Goal: Transaction & Acquisition: Book appointment/travel/reservation

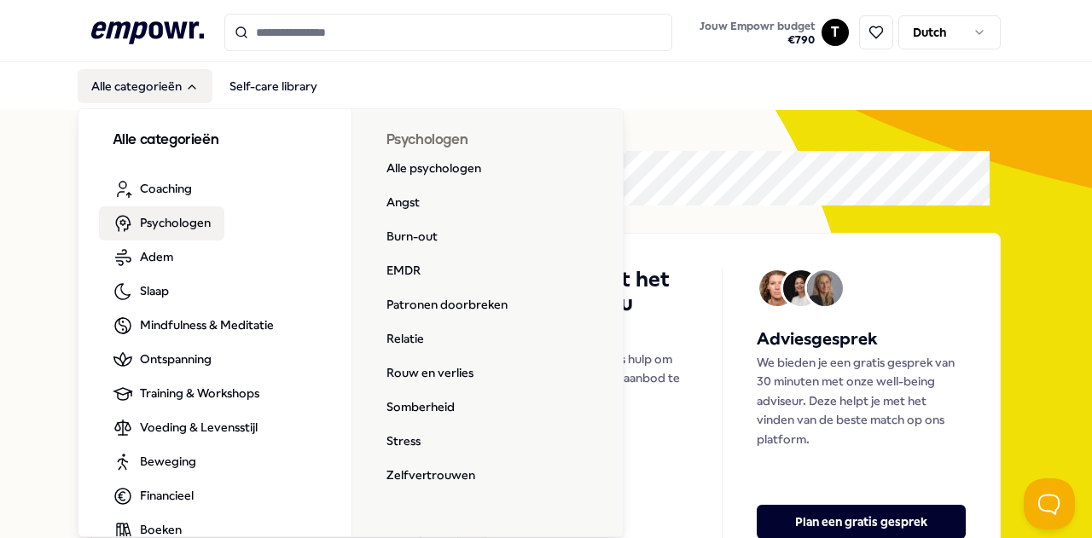
click at [168, 218] on span "Psychologen" at bounding box center [175, 222] width 71 height 19
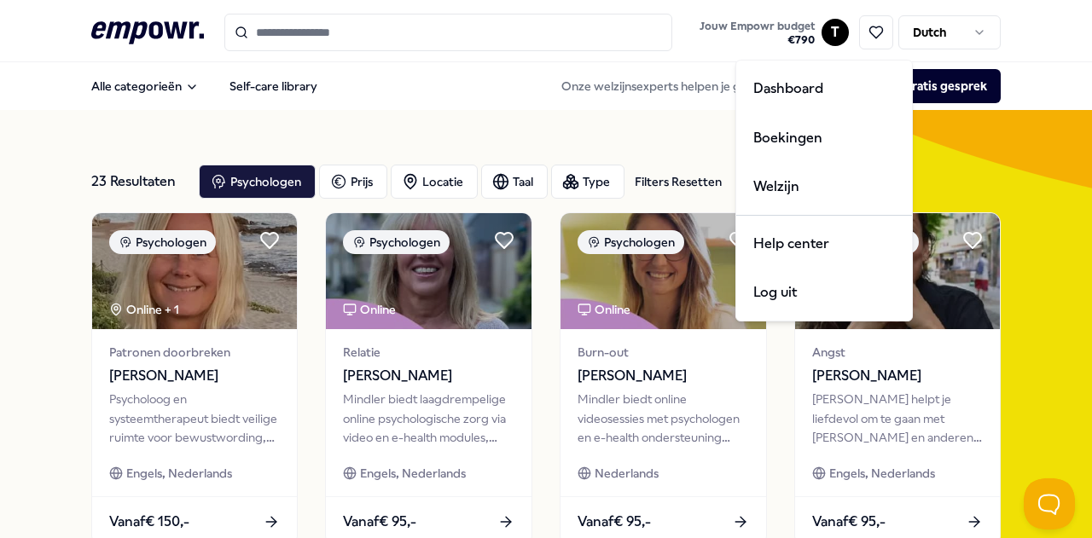
click at [818, 35] on html ".empowr-logo_svg__cls-1{fill:#03032f} Jouw Empowr budget € 790 T Dutch Alle cat…" at bounding box center [546, 269] width 1092 height 538
click at [802, 141] on div "Boekingen" at bounding box center [824, 137] width 169 height 49
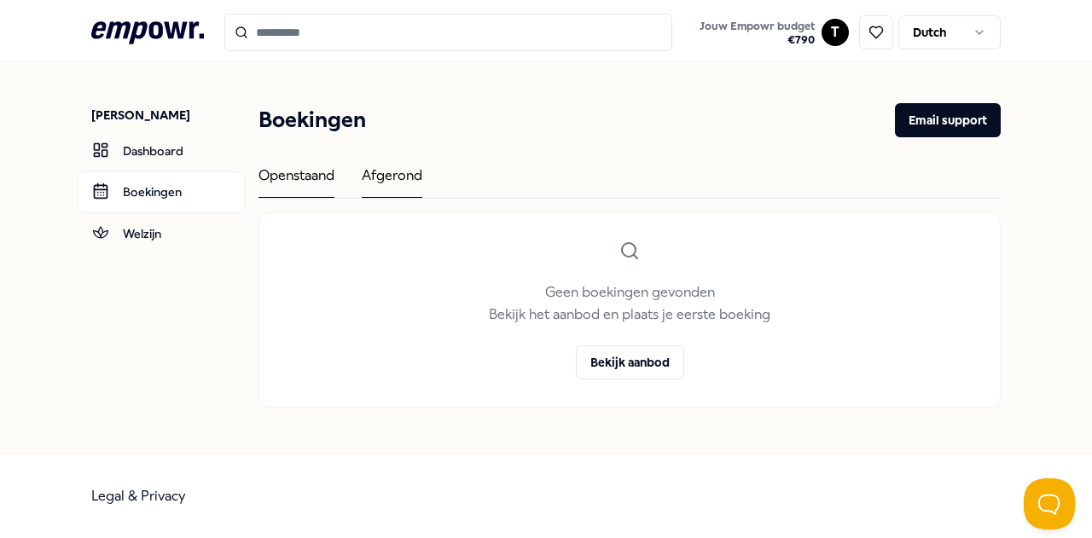
click at [375, 186] on div "Afgerond" at bounding box center [392, 181] width 61 height 33
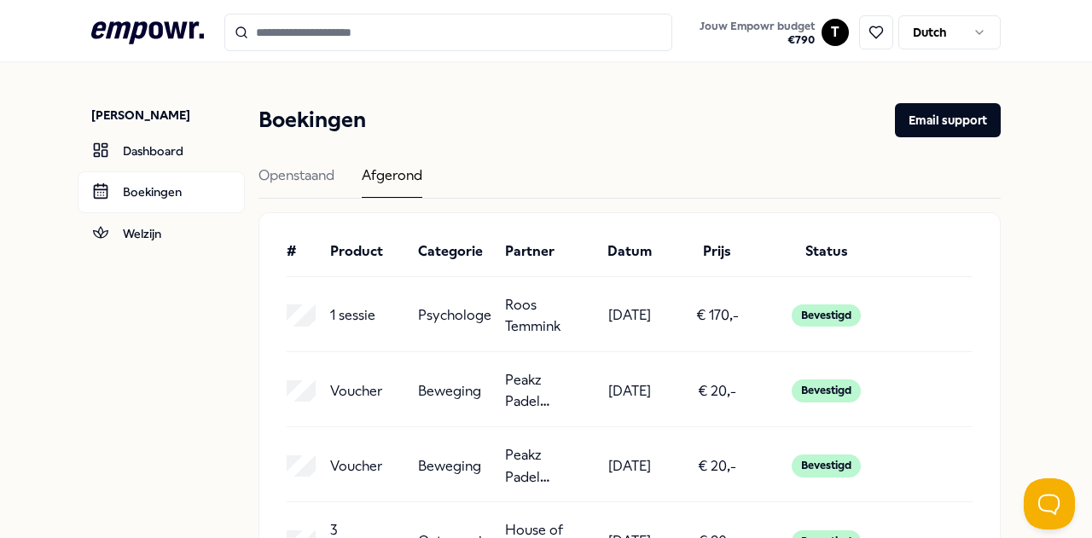
click at [696, 313] on p "€ 170,-" at bounding box center [717, 316] width 43 height 22
click at [699, 313] on p "€ 170,-" at bounding box center [717, 316] width 43 height 22
click at [936, 125] on button "Email support" at bounding box center [948, 120] width 106 height 34
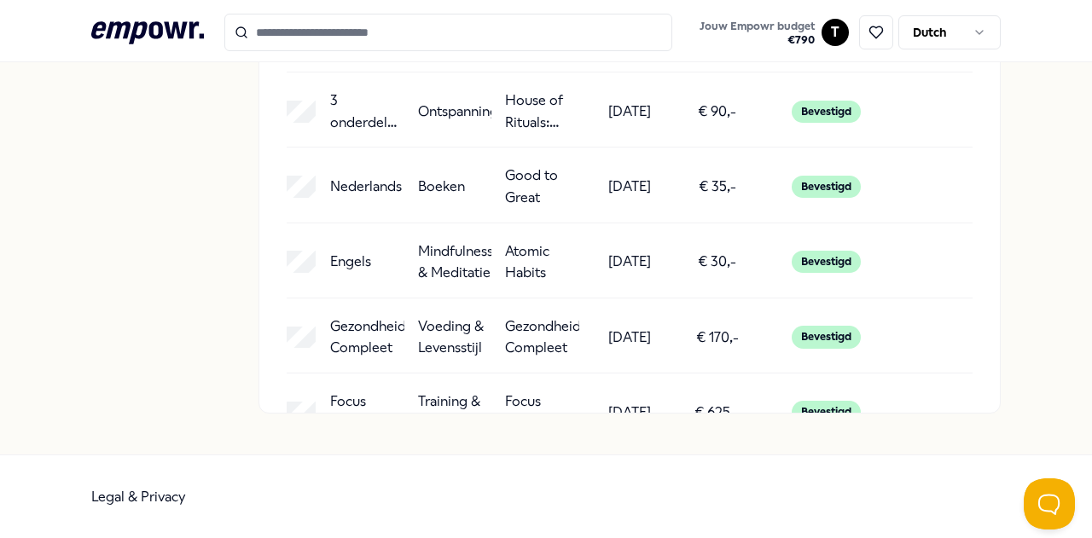
scroll to position [3, 0]
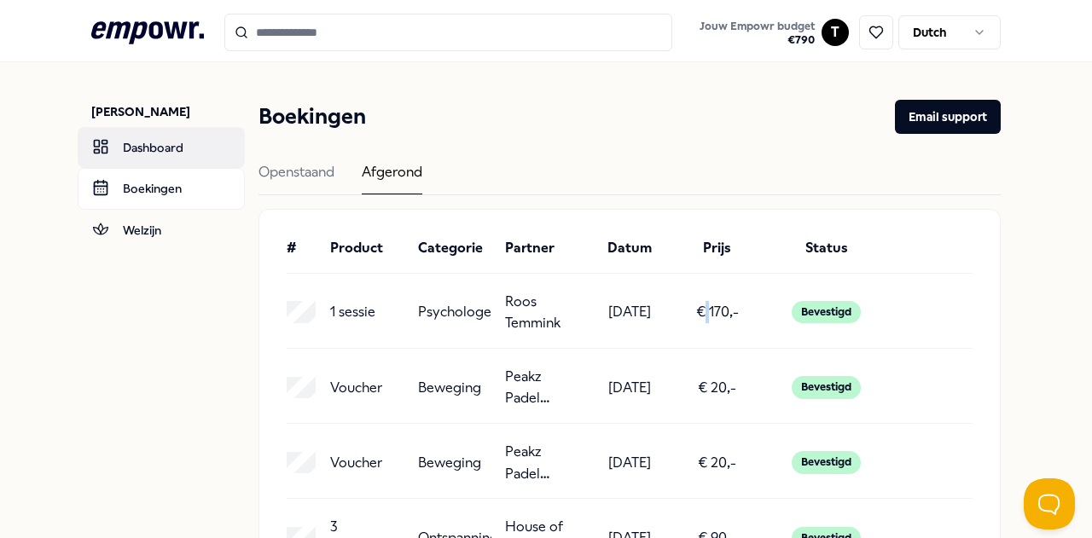
click at [134, 149] on link "Dashboard" at bounding box center [161, 147] width 167 height 41
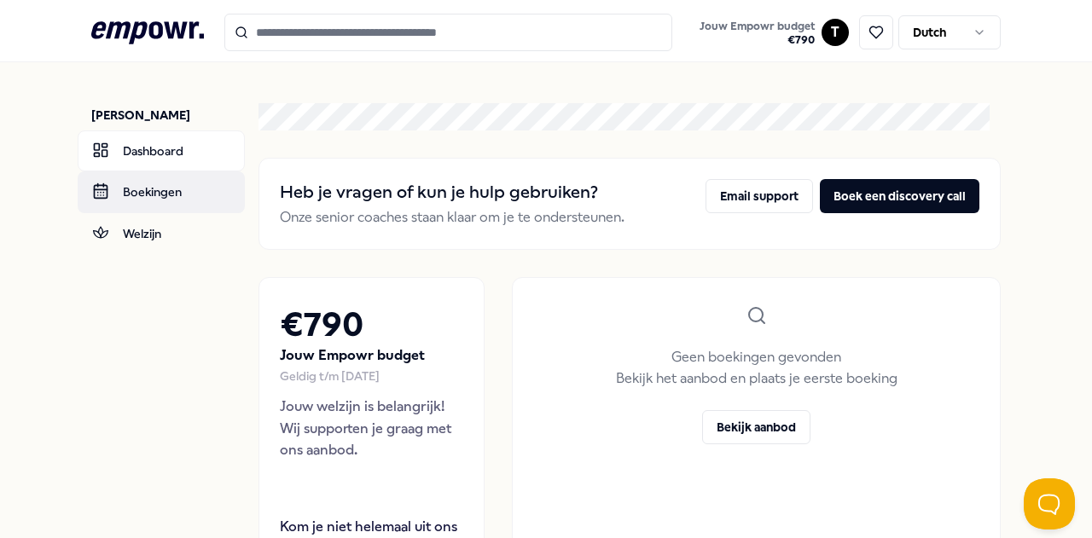
click at [168, 189] on link "Boekingen" at bounding box center [161, 192] width 167 height 41
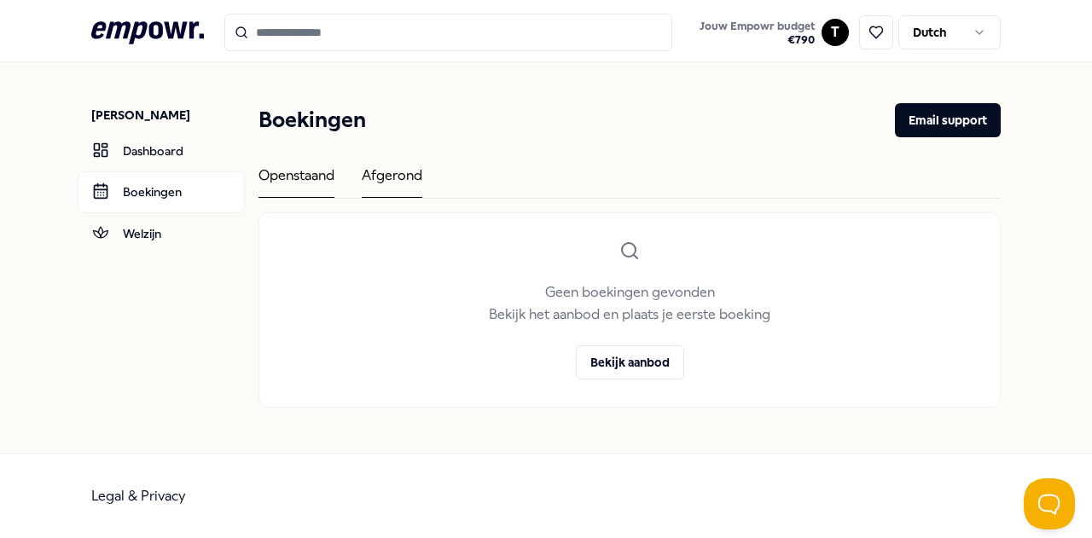
click at [379, 177] on div "Afgerond" at bounding box center [392, 181] width 61 height 33
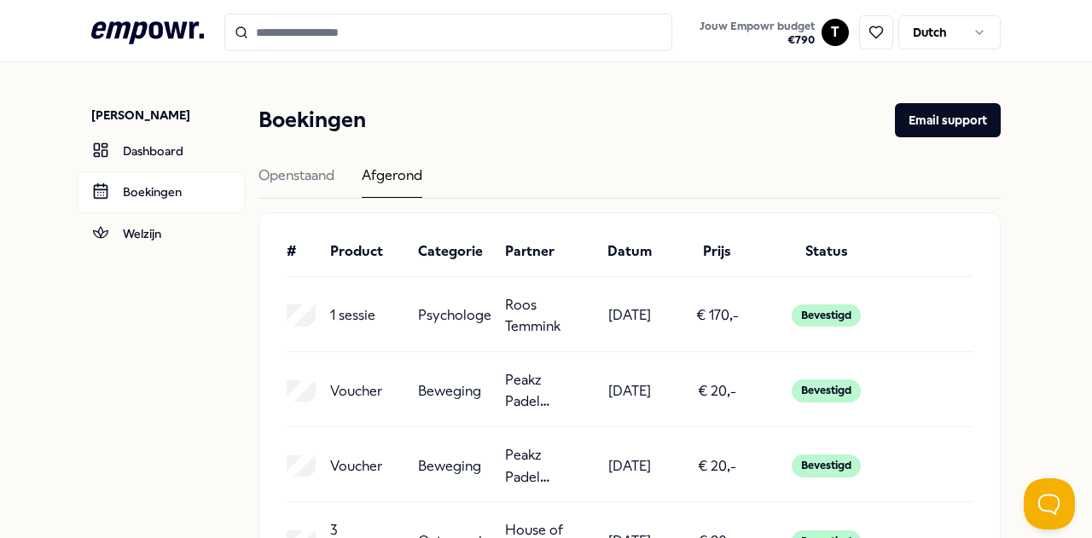
click at [361, 320] on p "1 sessie" at bounding box center [352, 316] width 45 height 22
click at [510, 322] on p "Roos Temmink" at bounding box center [542, 316] width 74 height 44
click at [336, 37] on input "Search for products, categories or subcategories" at bounding box center [448, 33] width 449 height 38
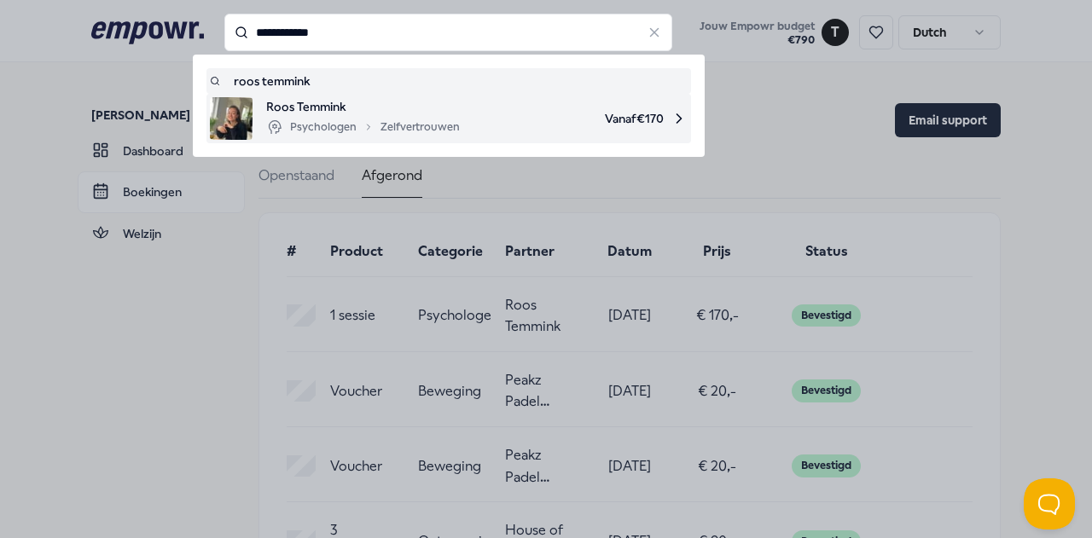
click at [396, 96] on li "Roos Temmink Psychologen Zelfvertrouwen Vanaf € 170" at bounding box center [448, 118] width 485 height 49
click at [393, 115] on span "Roos Temmink" at bounding box center [363, 106] width 194 height 19
type input "**********"
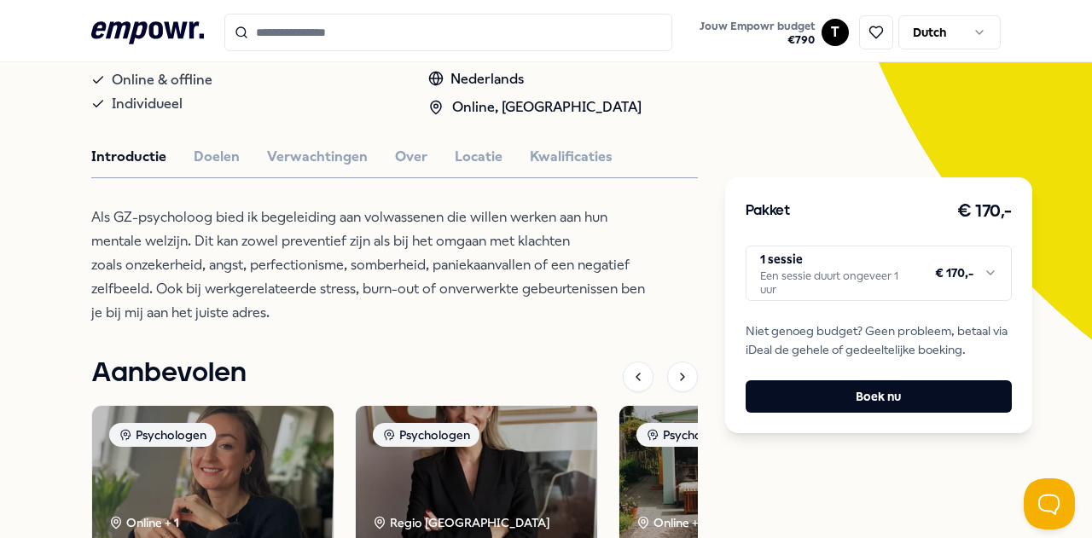
scroll to position [256, 0]
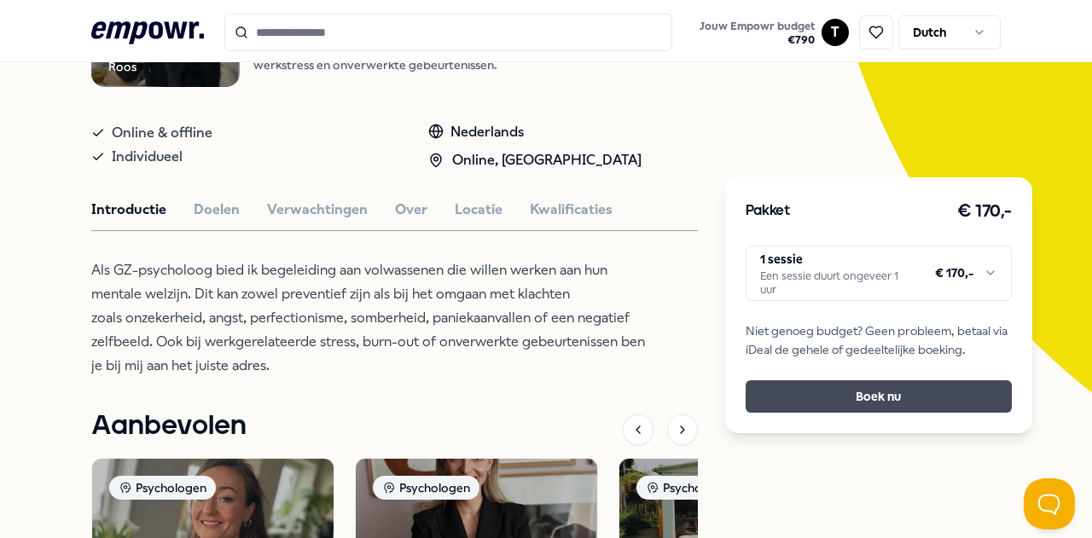
click at [871, 392] on button "Boek nu" at bounding box center [879, 397] width 266 height 32
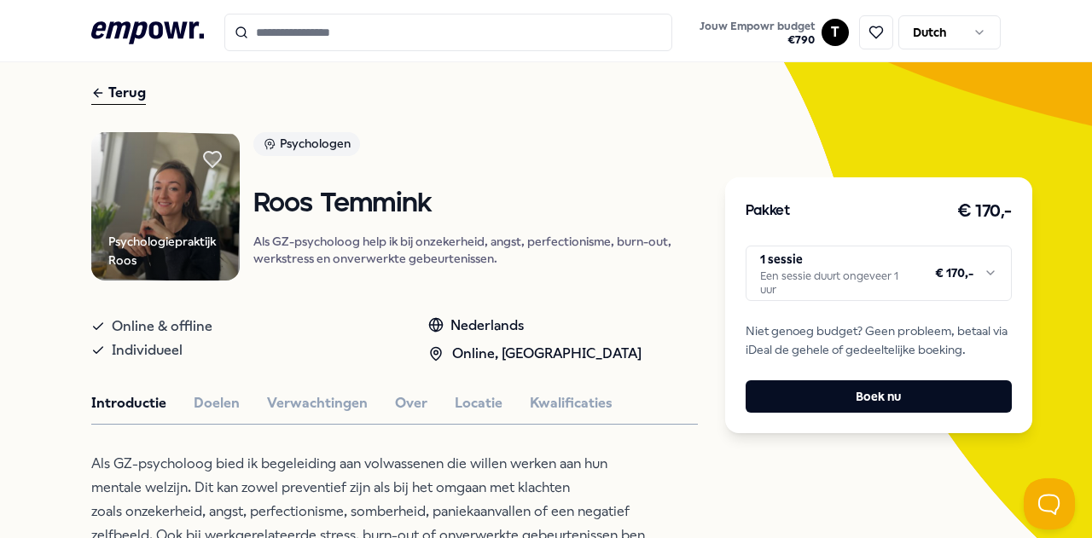
click at [836, 277] on html ".empowr-logo_svg__cls-1{fill:#03032f} Jouw Empowr budget € 790 T Dutch Alle cat…" at bounding box center [546, 269] width 1092 height 538
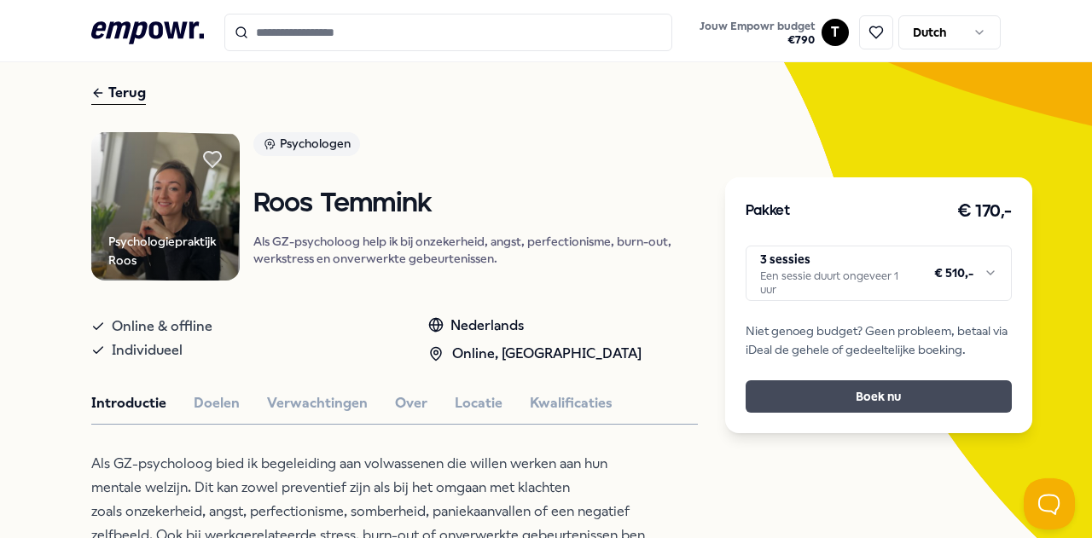
click at [877, 404] on button "Boek nu" at bounding box center [879, 397] width 266 height 32
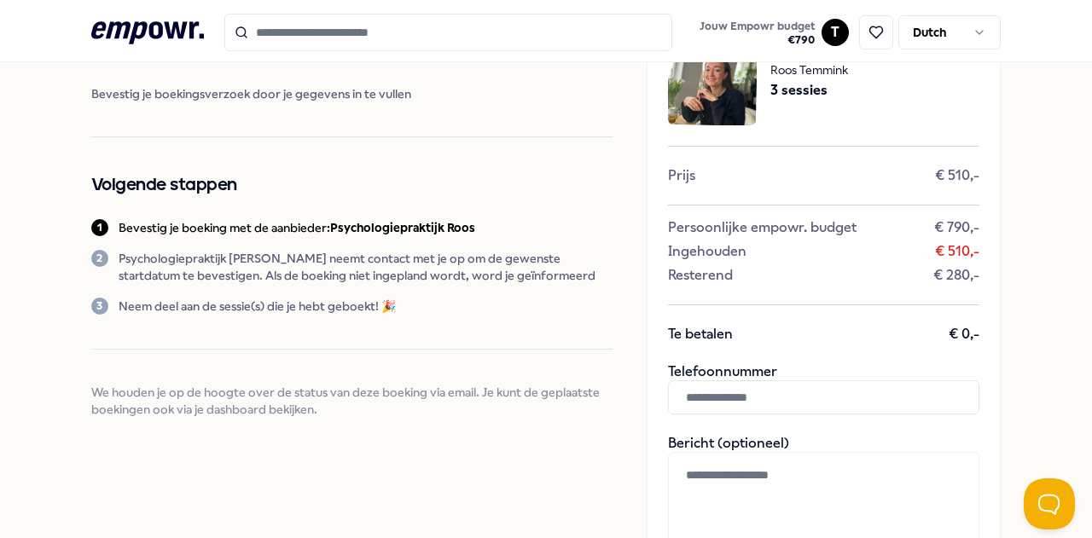
scroll to position [318, 0]
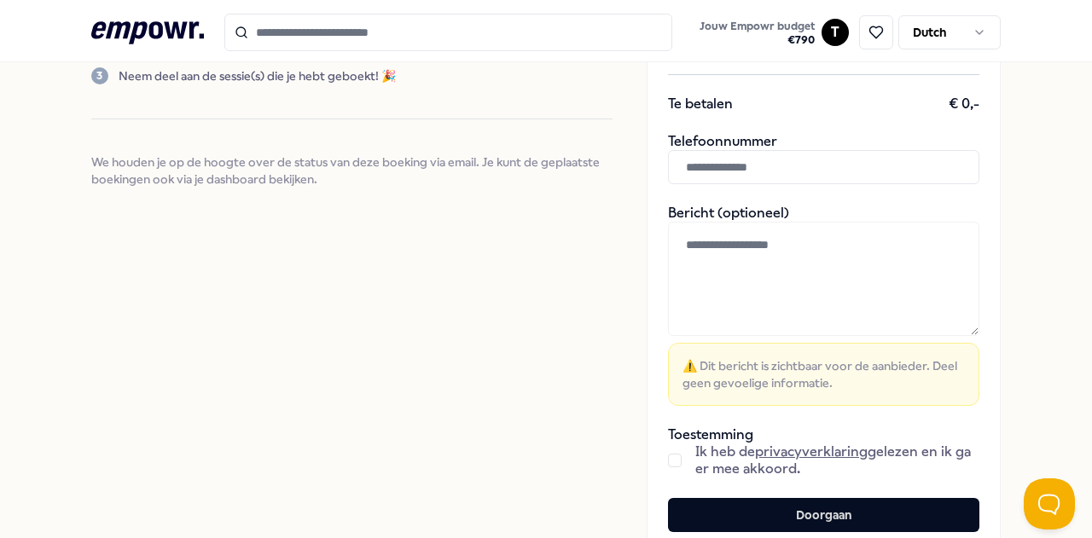
click at [797, 178] on input "text" at bounding box center [823, 167] width 311 height 34
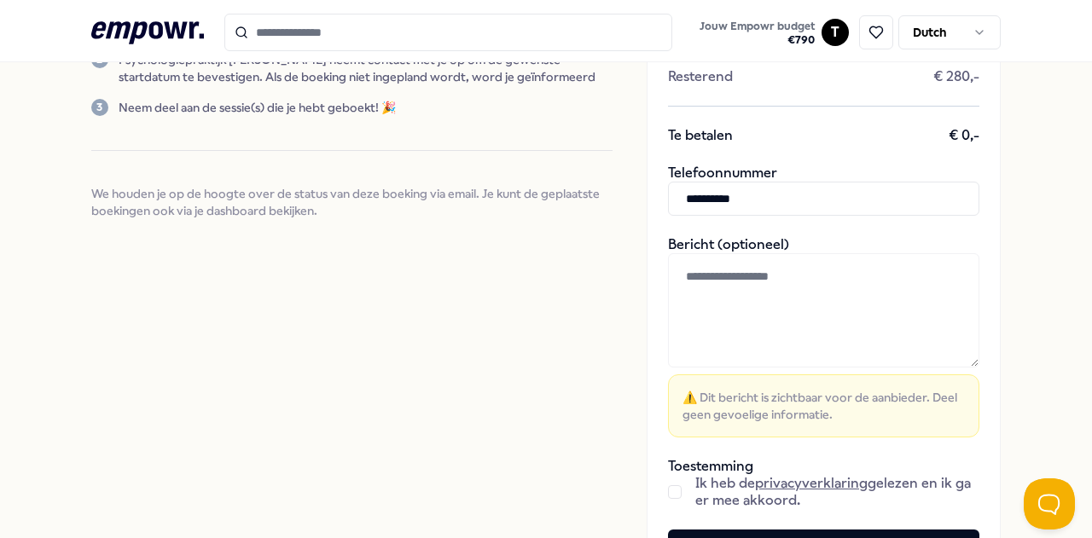
scroll to position [404, 0]
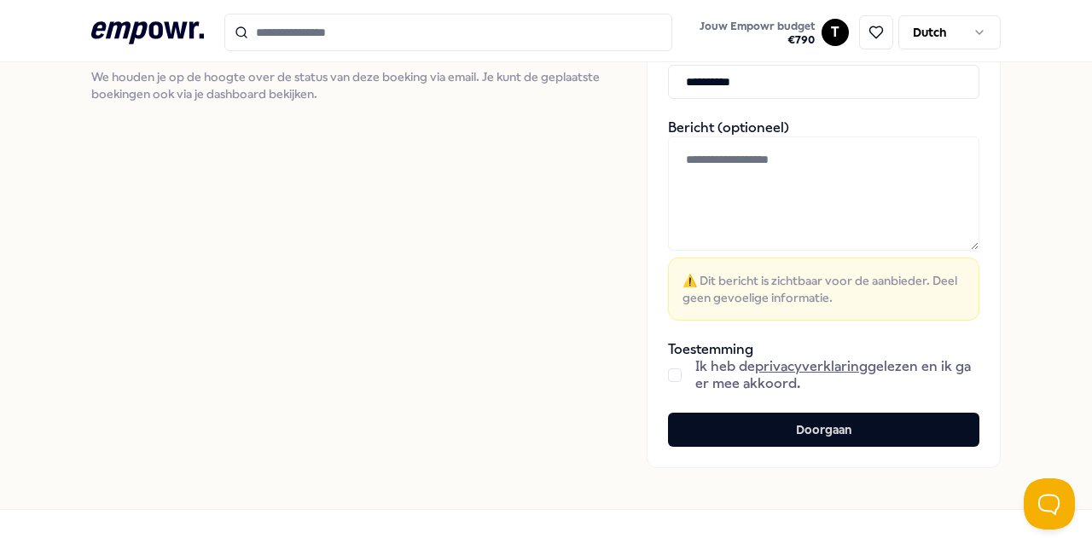
type input "**********"
drag, startPoint x: 664, startPoint y: 372, endPoint x: 674, endPoint y: 377, distance: 11.4
click at [668, 372] on button "button" at bounding box center [675, 376] width 14 height 14
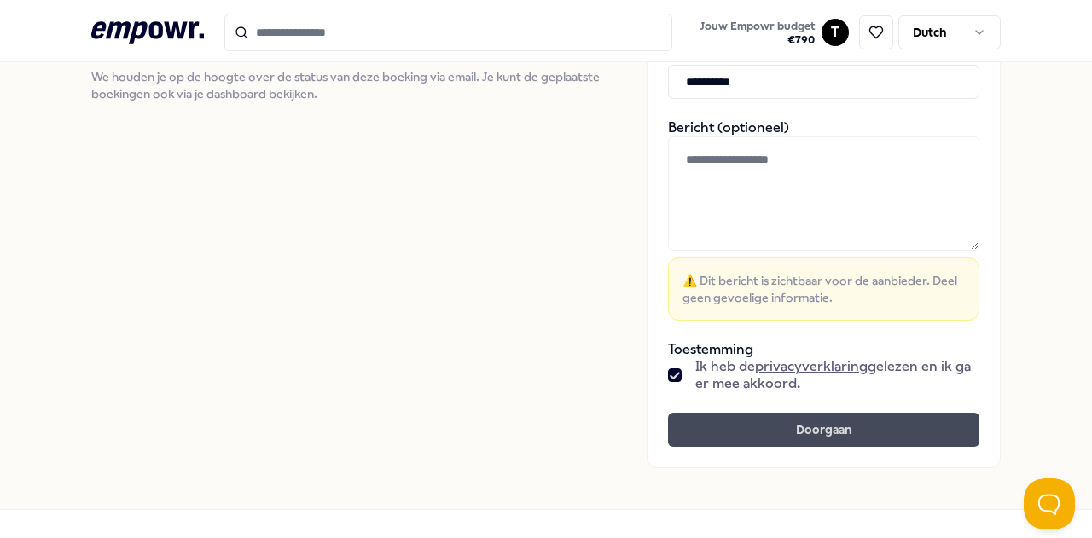
click at [786, 416] on button "Doorgaan" at bounding box center [823, 430] width 311 height 34
